Goal: Information Seeking & Learning: Learn about a topic

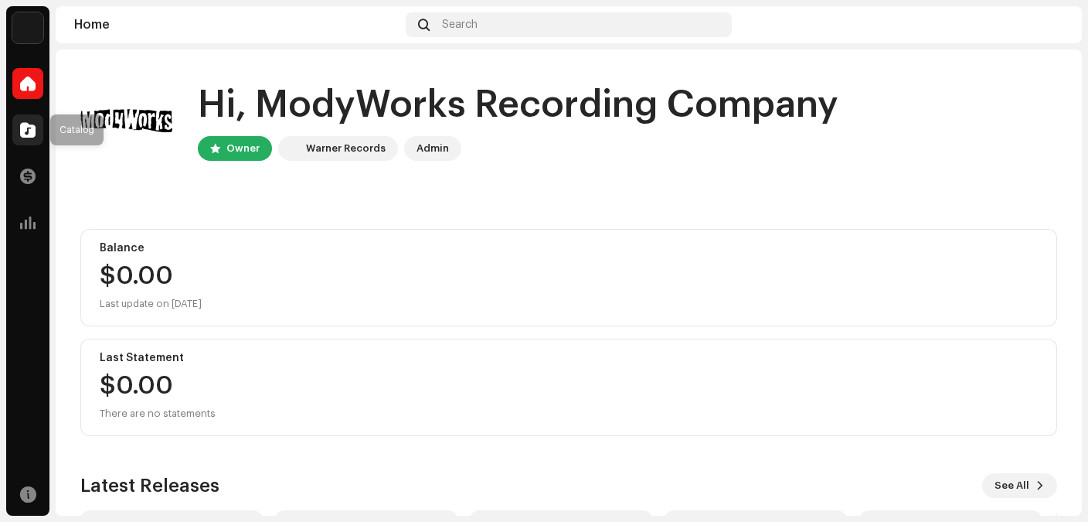
click at [29, 130] on span at bounding box center [27, 130] width 15 height 12
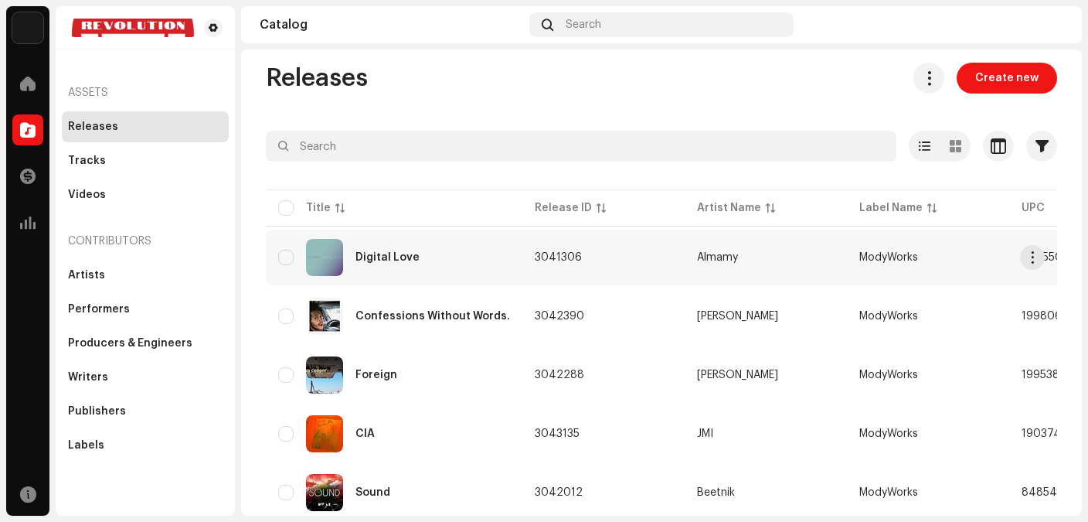
click at [410, 250] on div "Digital Love" at bounding box center [394, 257] width 232 height 37
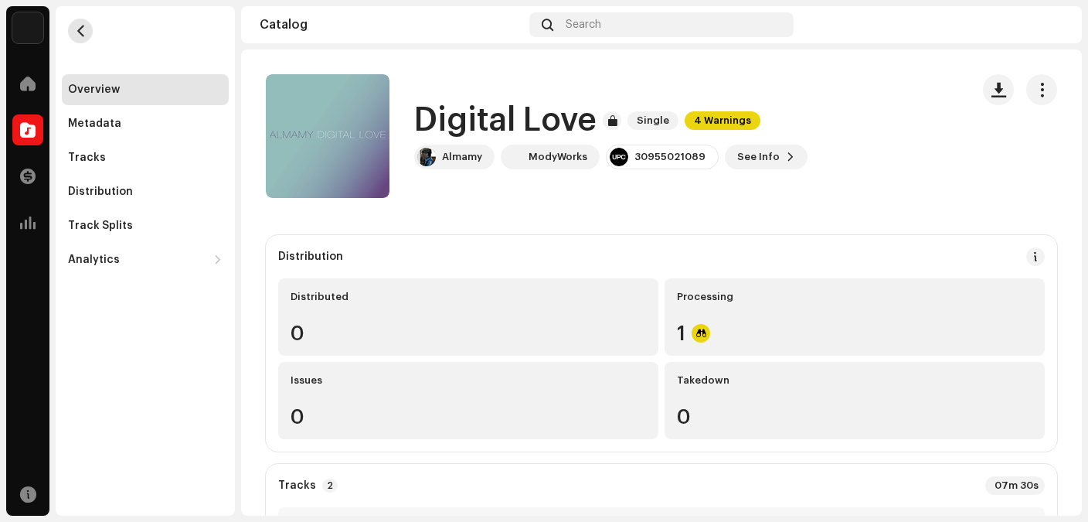
click at [87, 37] on button "button" at bounding box center [80, 31] width 25 height 25
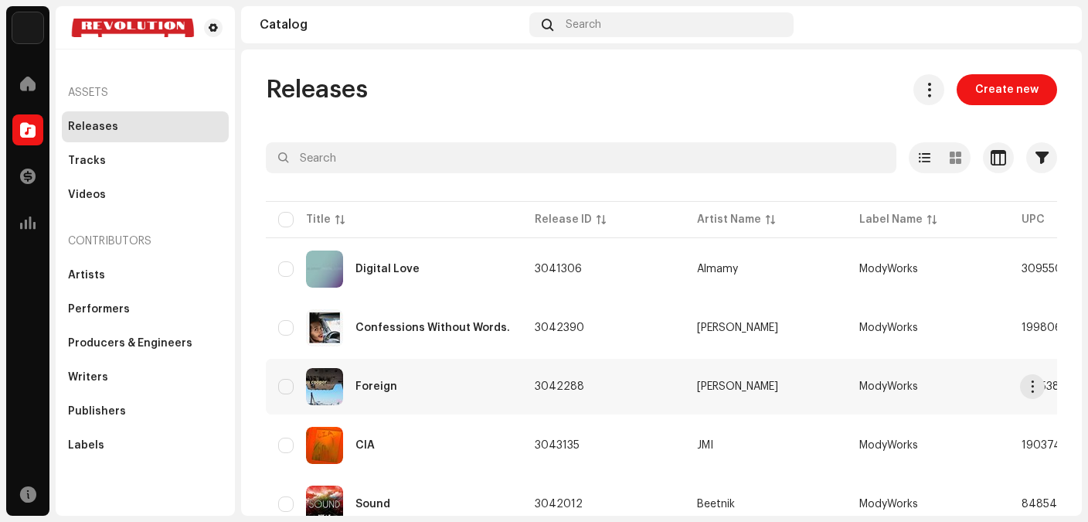
click at [371, 383] on div "Foreign" at bounding box center [376, 386] width 42 height 11
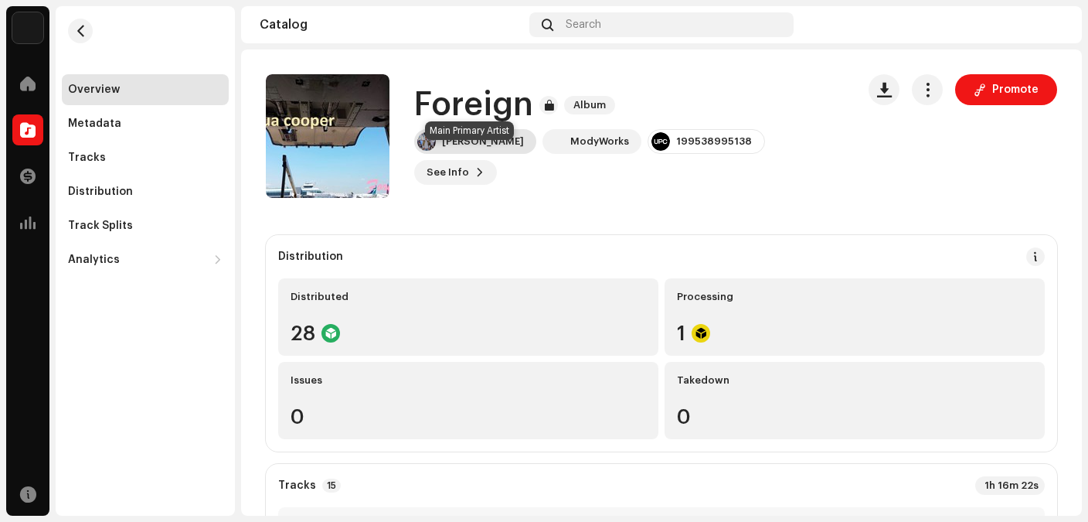
click at [490, 148] on div "[PERSON_NAME]" at bounding box center [483, 141] width 82 height 12
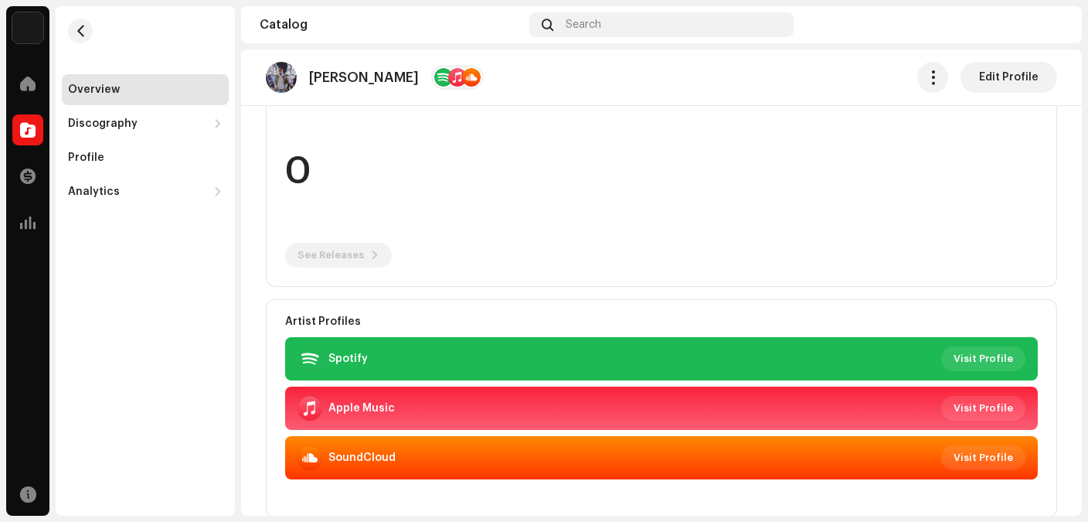
scroll to position [175, 0]
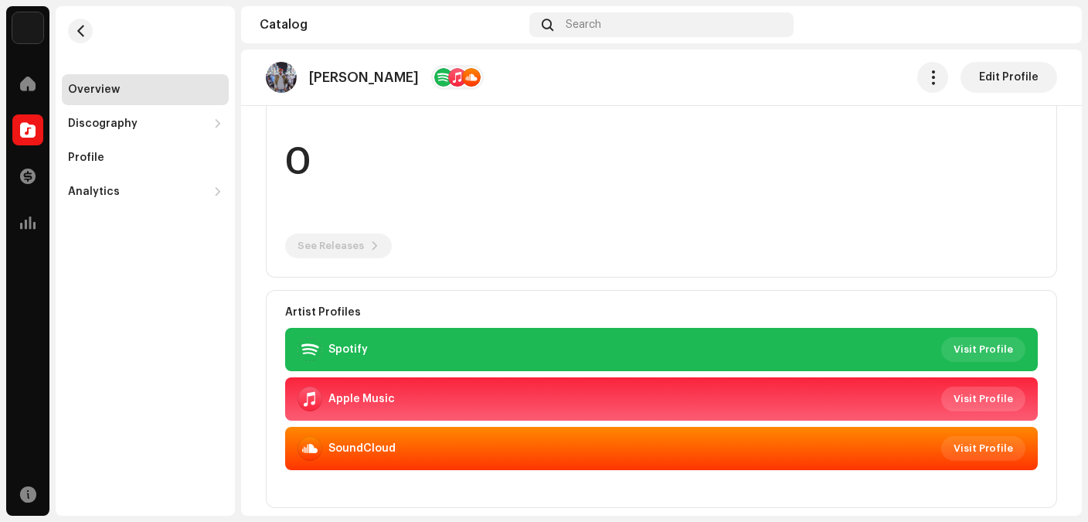
click at [996, 397] on span "Visit Profile" at bounding box center [983, 398] width 59 height 31
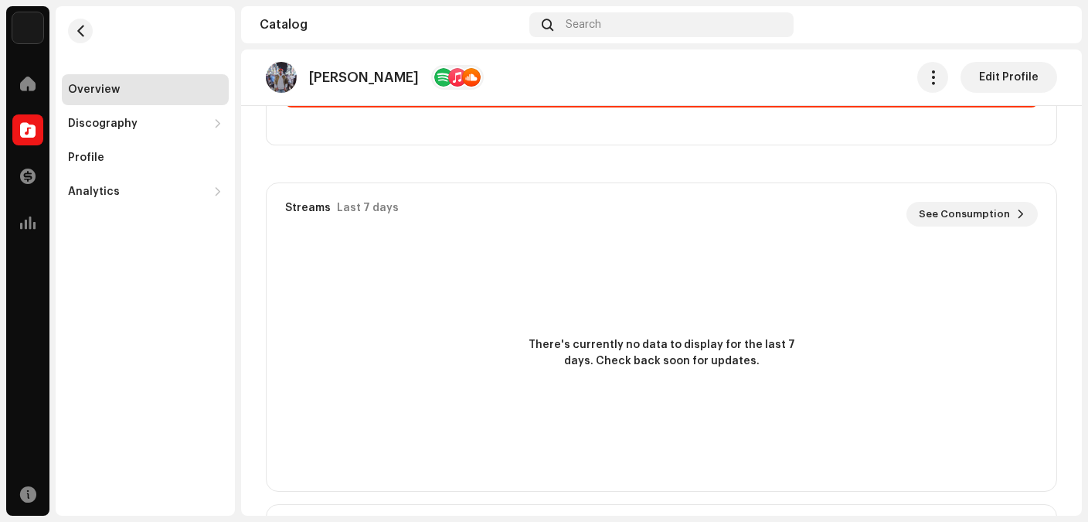
scroll to position [60, 0]
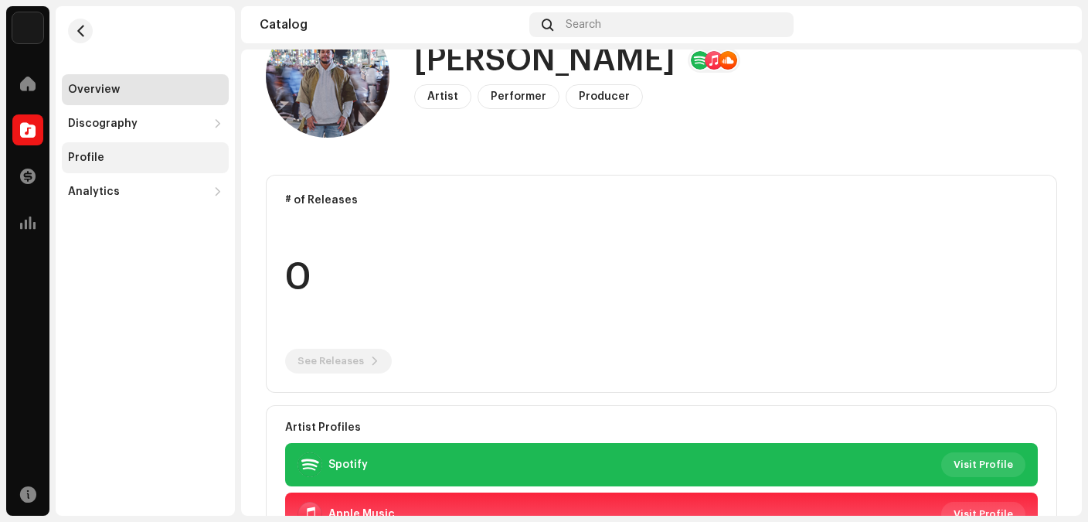
click at [100, 159] on div "Profile" at bounding box center [86, 157] width 36 height 12
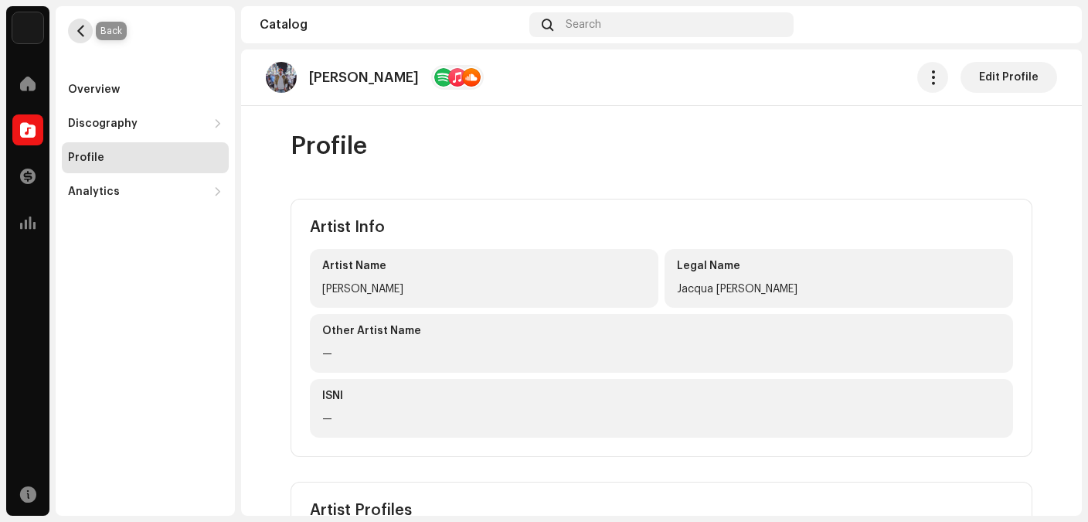
click at [81, 29] on span "button" at bounding box center [81, 31] width 12 height 12
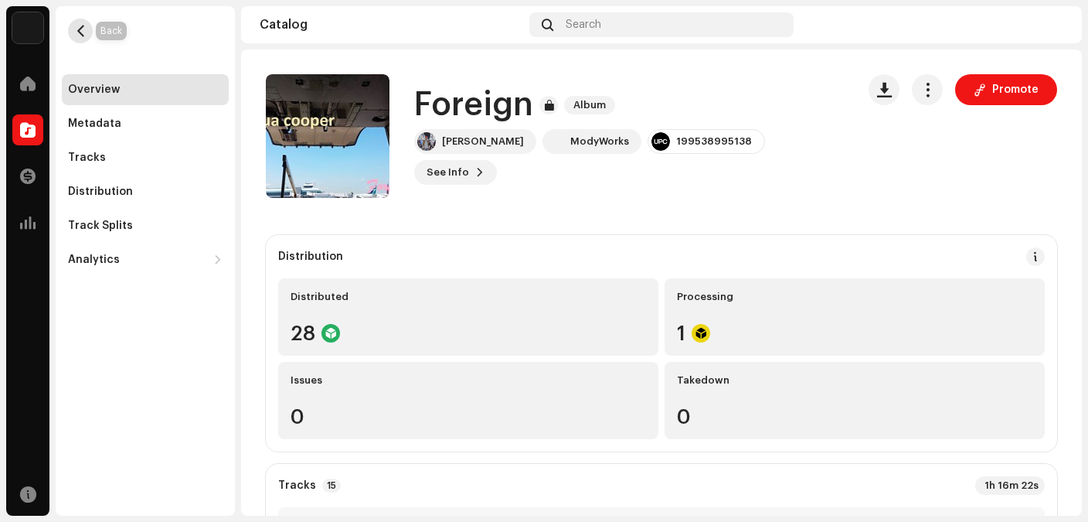
click at [83, 31] on span "button" at bounding box center [81, 31] width 12 height 12
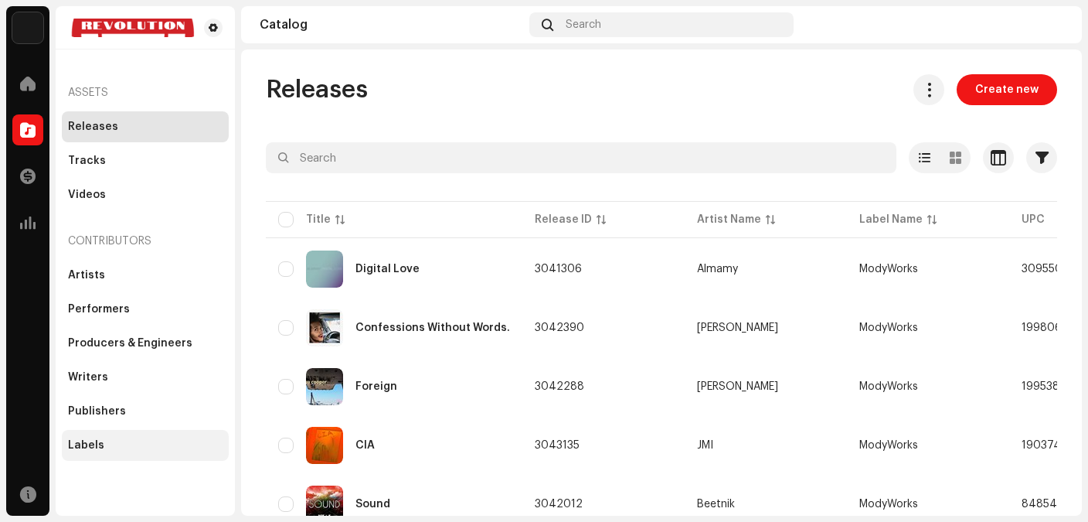
click at [83, 437] on div "Labels" at bounding box center [145, 445] width 167 height 31
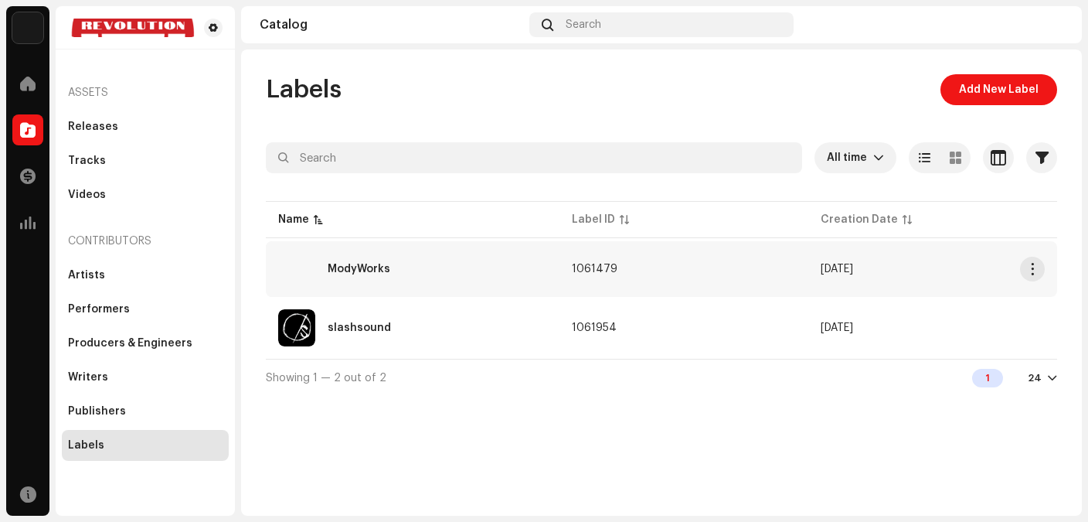
click at [333, 269] on div "ModyWorks" at bounding box center [359, 268] width 63 height 11
